Goal: Task Accomplishment & Management: Complete application form

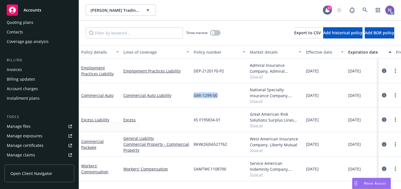
scroll to position [64, 0]
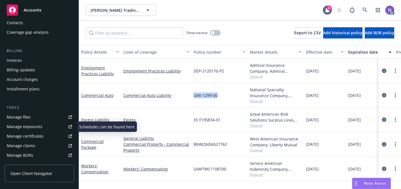
click at [47, 128] on link "Manage exposures" at bounding box center [39, 126] width 70 height 9
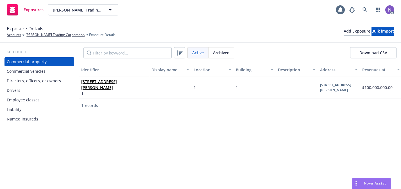
click at [52, 72] on div "Commercial vehicles" at bounding box center [39, 71] width 65 height 9
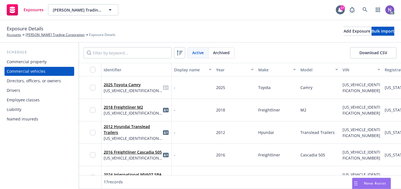
click at [95, 88] on div at bounding box center [94, 87] width 9 height 15
click at [92, 88] on input "checkbox" at bounding box center [93, 88] width 6 height 6
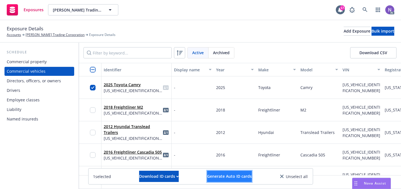
click at [218, 177] on span "Generate Auto ID cards" at bounding box center [229, 175] width 45 height 5
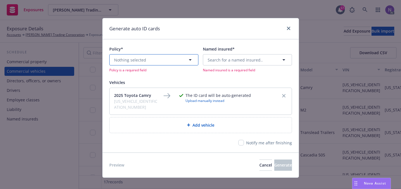
click at [176, 60] on button "Nothing selected" at bounding box center [153, 59] width 89 height 11
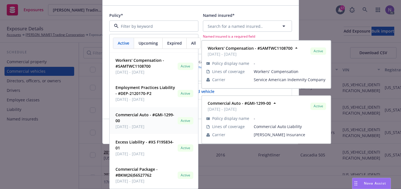
click at [157, 123] on span "Commercial Auto - #GMI-1299-00" at bounding box center [145, 118] width 60 height 12
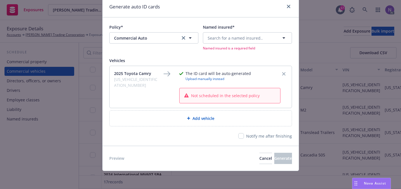
scroll to position [22, 0]
click at [239, 29] on div "Named insured*" at bounding box center [247, 27] width 89 height 6
click at [239, 35] on button "Search for a named insured.." at bounding box center [247, 38] width 89 height 11
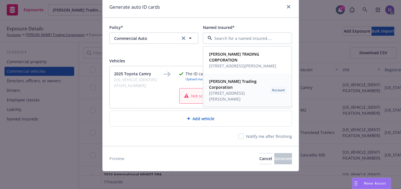
click at [242, 97] on span "13500 Nelson Ave City of Industry, CA 91746" at bounding box center [238, 96] width 58 height 12
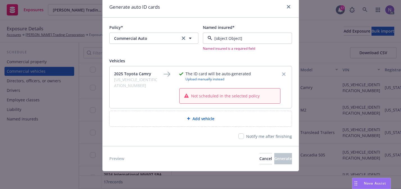
scroll to position [15, 0]
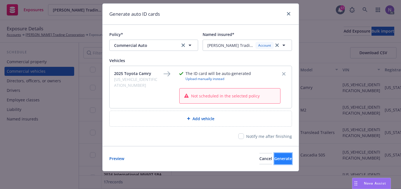
click at [274, 161] on span "Generate" at bounding box center [283, 158] width 18 height 5
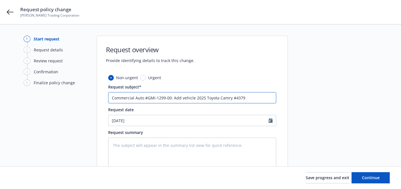
type textarea "x"
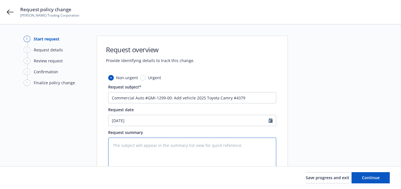
click at [172, 148] on textarea at bounding box center [192, 154] width 168 height 33
type textarea "A"
type textarea "x"
type textarea "Ad"
type textarea "x"
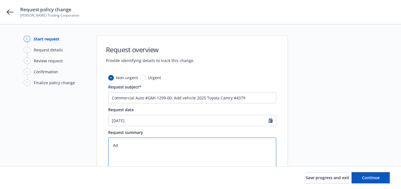
type textarea "Add"
type textarea "x"
type textarea "Add"
type textarea "x"
paste textarea "2025 Toyota Camry 4T1DAACK8SU194379 $32,608 Full Coverage"
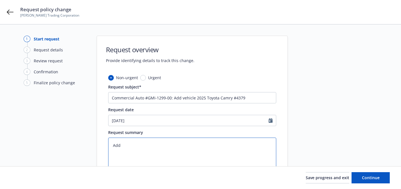
type textarea "Add 2025 Toyota Camry 4T1DAACK8SU194379 $32,608 Full Coverage"
type textarea "x"
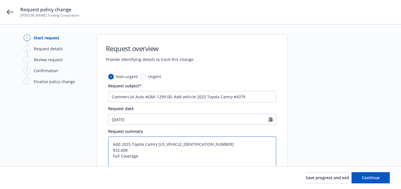
click at [157, 146] on textarea "Add 2025 Toyota Camry 4T1DAACK8SU194379 $32,608 Full Coverage" at bounding box center [192, 152] width 168 height 33
type textarea "Add 2025 Toyota Camry #4T1DAACK8SU194379 $32,608 Full Coverage"
type textarea "x"
click at [111, 150] on textarea "Add 2025 Toyota Camry #4T1DAACK8SU194379 $32,608 Full Coverage" at bounding box center [192, 152] width 168 height 33
type textarea "Add 2025 Toyota Camry #4T1DAACK8SU194379 V$32,608 Full Coverage"
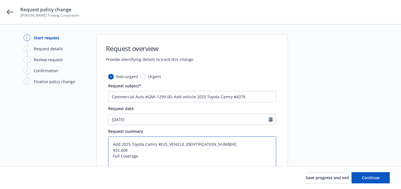
type textarea "x"
type textarea "Add 2025 Toyota Camry #4T1DAACK8SU194379 Va$32,608 Full Coverage"
type textarea "x"
type textarea "Add 2025 Toyota Camry #4T1DAACK8SU194379 Val$32,608 Full Coverage"
type textarea "x"
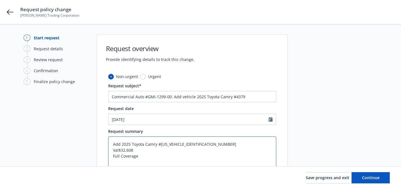
type textarea "Add 2025 Toyota Camry #4T1DAACK8SU194379 Valu$32,608 Full Coverage"
type textarea "x"
type textarea "Add 2025 Toyota Camry #4T1DAACK8SU194379 Valui$32,608 Full Coverage"
type textarea "x"
type textarea "Add 2025 Toyota Camry #4T1DAACK8SU194379 Valu$32,608 Full Coverage"
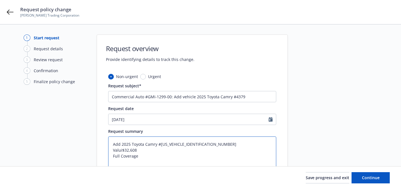
type textarea "x"
type textarea "Add 2025 Toyota Camry #4T1DAACK8SU194379 Value$32,608 Full Coverage"
type textarea "x"
type textarea "Add 2025 Toyota Camry #4T1DAACK8SU194379 Value:$32,608 Full Coverage"
type textarea "x"
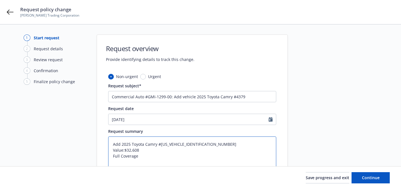
type textarea "Add 2025 Toyota Camry #4T1DAACK8SU194379 Value: $32,608 Full Coverage"
type textarea "x"
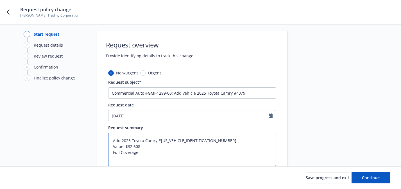
scroll to position [5, 0]
click at [121, 142] on textarea "Add 2025 Toyota Camry #4T1DAACK8SU194379 Value: $32,608 Full Coverage" at bounding box center [192, 148] width 168 height 33
type textarea "Add V2025 Toyota Camry #4T1DAACK8SU194379 Value: $32,608 Full Coverage"
type textarea "x"
type textarea "Add Ve2025 Toyota Camry #4T1DAACK8SU194379 Value: $32,608 Full Coverage"
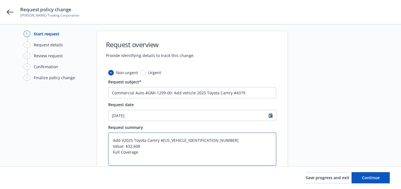
type textarea "x"
type textarea "Add Veh2025 Toyota Camry #4T1DAACK8SU194379 Value: $32,608 Full Coverage"
type textarea "x"
type textarea "Add Vehi2025 Toyota Camry #4T1DAACK8SU194379 Value: $32,608 Full Coverage"
type textarea "x"
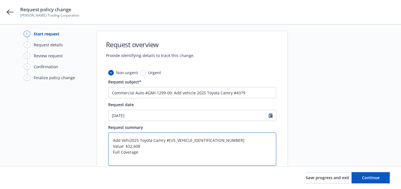
type textarea "Add Vehic2025 Toyota Camry #4T1DAACK8SU194379 Value: $32,608 Full Coverage"
type textarea "x"
type textarea "Add Vehicl2025 Toyota Camry #4T1DAACK8SU194379 Value: $32,608 Full Coverage"
type textarea "x"
type textarea "Add Vehicle2025 Toyota Camry #4T1DAACK8SU194379 Value: $32,608 Full Coverage"
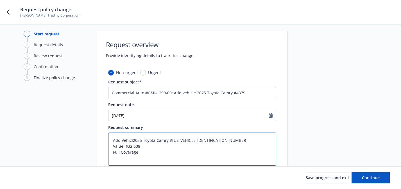
type textarea "x"
type textarea "Add Vehicle:2025 Toyota Camry #4T1DAACK8SU194379 Value: $32,608 Full Coverage"
type textarea "x"
type textarea "Add Vehicle: 2025 Toyota Camry #4T1DAACK8SU194379 Value: $32,608 Full Coverage"
type textarea "x"
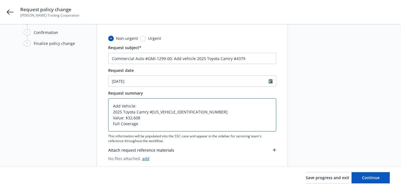
scroll to position [51, 0]
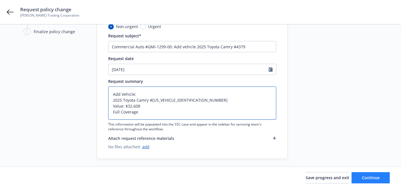
type textarea "Add Vehicle: 2025 Toyota Camry #4T1DAACK8SU194379 Value: $32,608 Full Coverage"
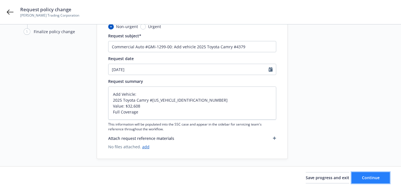
click at [371, 174] on button "Continue" at bounding box center [370, 177] width 38 height 11
type textarea "x"
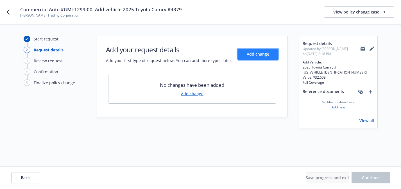
click at [261, 53] on span "Add change" at bounding box center [257, 53] width 22 height 5
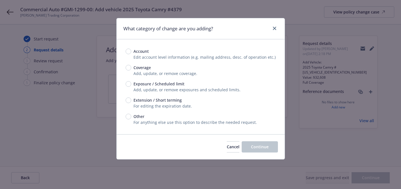
click at [175, 83] on span "Exposure / Scheduled limit" at bounding box center [158, 84] width 51 height 6
click at [131, 83] on input "Exposure / Scheduled limit" at bounding box center [128, 84] width 6 height 6
radio input "true"
click at [255, 148] on span "Continue" at bounding box center [260, 146] width 18 height 5
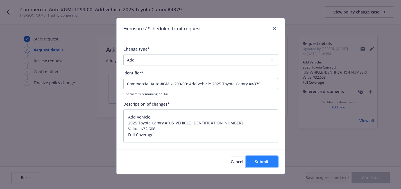
click at [251, 163] on button "Submit" at bounding box center [261, 161] width 32 height 11
type textarea "x"
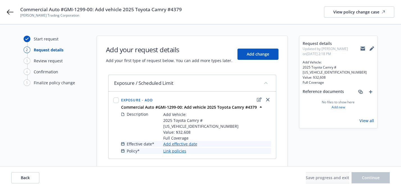
click at [191, 141] on link "Add effective date" at bounding box center [180, 144] width 34 height 6
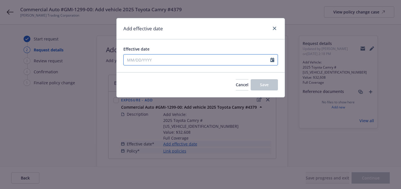
click at [192, 57] on input "Effective date" at bounding box center [197, 59] width 147 height 11
select select "8"
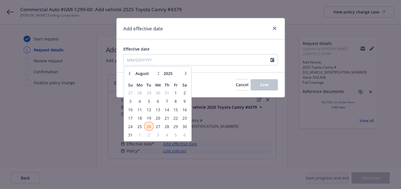
click at [149, 123] on span "26" at bounding box center [149, 126] width 8 height 7
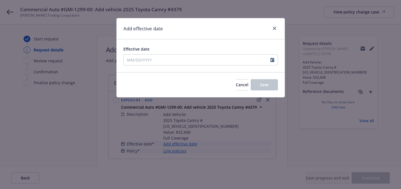
type input "08/26/2025"
click at [260, 83] on span "Save" at bounding box center [264, 84] width 9 height 5
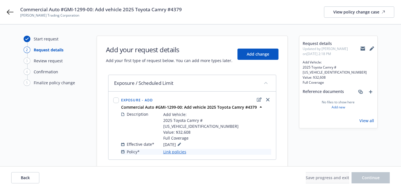
click at [174, 149] on link "Link policies" at bounding box center [174, 152] width 23 height 6
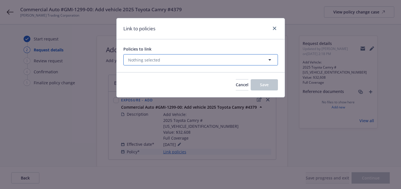
click at [172, 54] on button "Nothing selected" at bounding box center [200, 59] width 154 height 11
select select "ACTIVE"
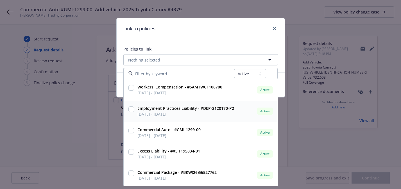
click at [174, 140] on div "Commercial Auto - #GMI-1299-00 05/17/2025 - 05/17/2026 Active Policy display na…" at bounding box center [200, 132] width 153 height 21
checkbox input "true"
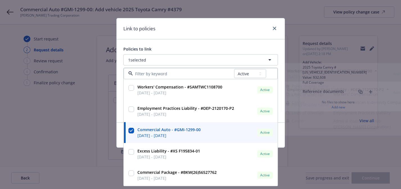
click at [209, 40] on div "Policies to link 1 selected All Active Upcoming Expired Cancelled Workers' Comp…" at bounding box center [200, 80] width 168 height 83
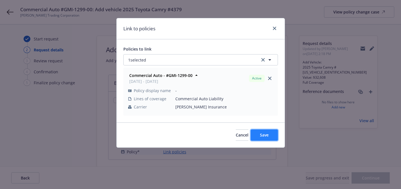
click at [265, 132] on button "Save" at bounding box center [263, 134] width 27 height 11
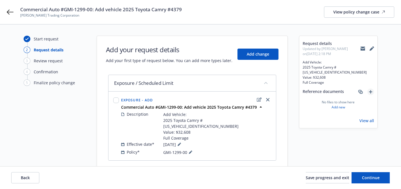
click at [371, 90] on icon "add" at bounding box center [370, 91] width 3 height 3
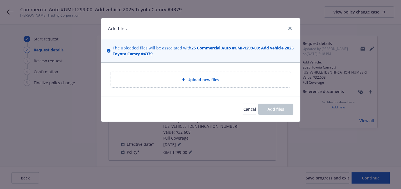
click at [254, 76] on div "Upload new files" at bounding box center [200, 79] width 171 height 6
type textarea "x"
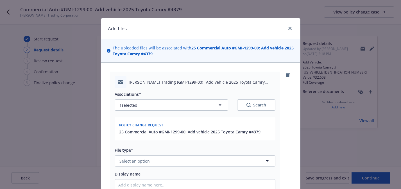
click at [170, 167] on div "Associations* 1 selected Search Policy change request 25 Commercial Auto #GMI-1…" at bounding box center [195, 153] width 161 height 131
click at [171, 163] on button "Select an option" at bounding box center [195, 160] width 161 height 11
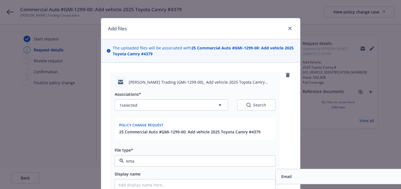
type input "emai"
click at [282, 173] on div "Email" at bounding box center [286, 176] width 14 height 8
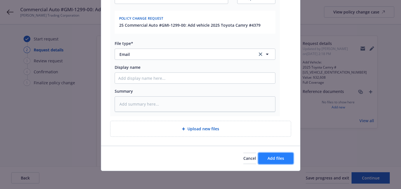
click at [269, 160] on span "Add files" at bounding box center [275, 158] width 17 height 5
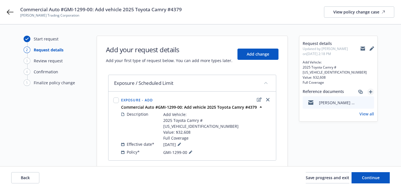
click at [369, 90] on icon "add" at bounding box center [370, 91] width 3 height 3
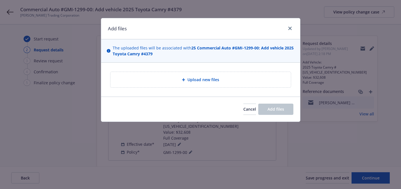
click at [264, 75] on div "Upload new files" at bounding box center [200, 79] width 180 height 15
type textarea "x"
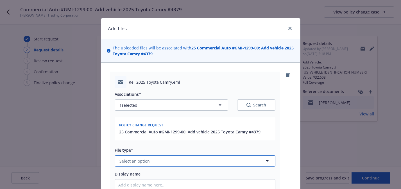
click at [147, 161] on span "Select an option" at bounding box center [134, 161] width 30 height 6
type input "emai"
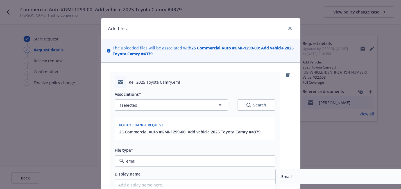
click at [288, 182] on div "Email" at bounding box center [355, 176] width 160 height 15
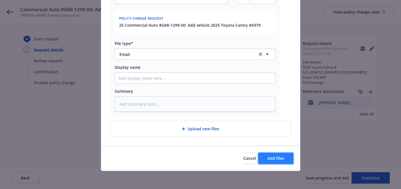
click at [276, 163] on button "Add files" at bounding box center [275, 158] width 35 height 11
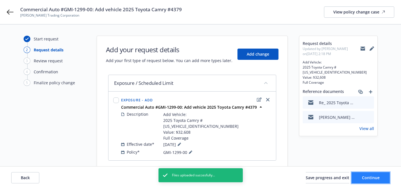
click at [355, 175] on button "Continue" at bounding box center [370, 177] width 38 height 11
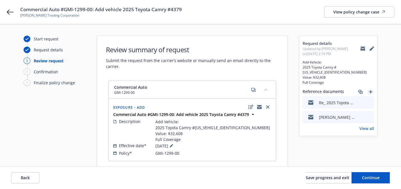
click at [370, 88] on link "add" at bounding box center [370, 91] width 7 height 7
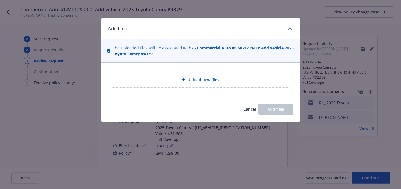
click at [260, 77] on div "Upload new files" at bounding box center [200, 79] width 171 height 6
type textarea "x"
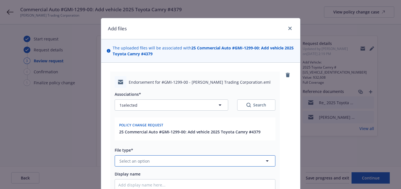
click at [160, 164] on button "Select an option" at bounding box center [195, 160] width 161 height 11
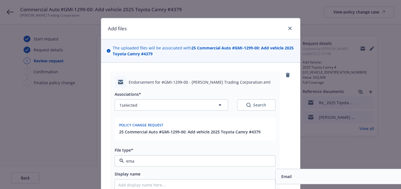
type input "emai"
click at [295, 182] on div "Email" at bounding box center [355, 176] width 160 height 15
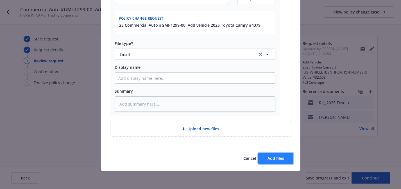
click at [284, 155] on button "Add files" at bounding box center [275, 158] width 35 height 11
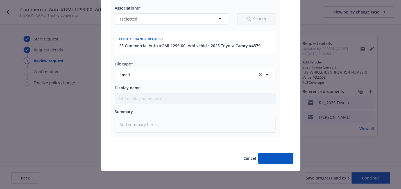
type textarea "x"
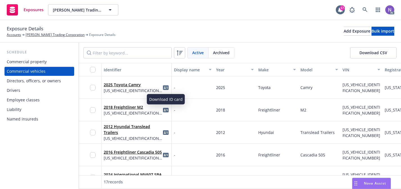
click at [165, 86] on icon "idCard" at bounding box center [166, 87] width 6 height 4
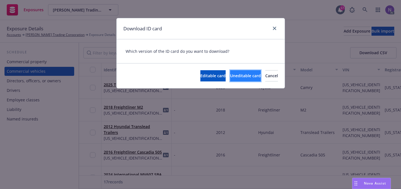
click at [230, 78] on span "Uneditable card" at bounding box center [245, 75] width 31 height 5
